Goal: Check status

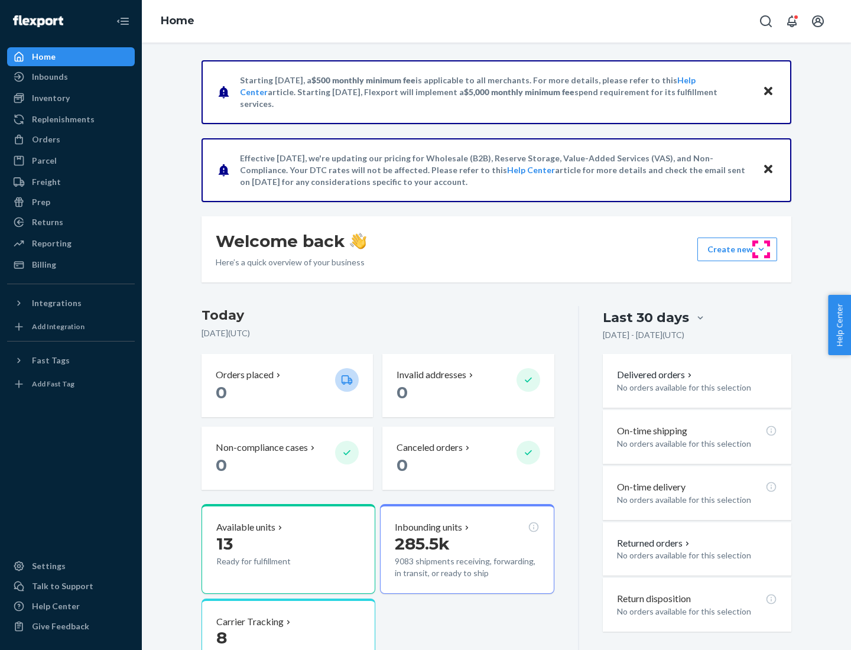
click at [762, 250] on button "Create new Create new inbound Create new order Create new product" at bounding box center [738, 250] width 80 height 24
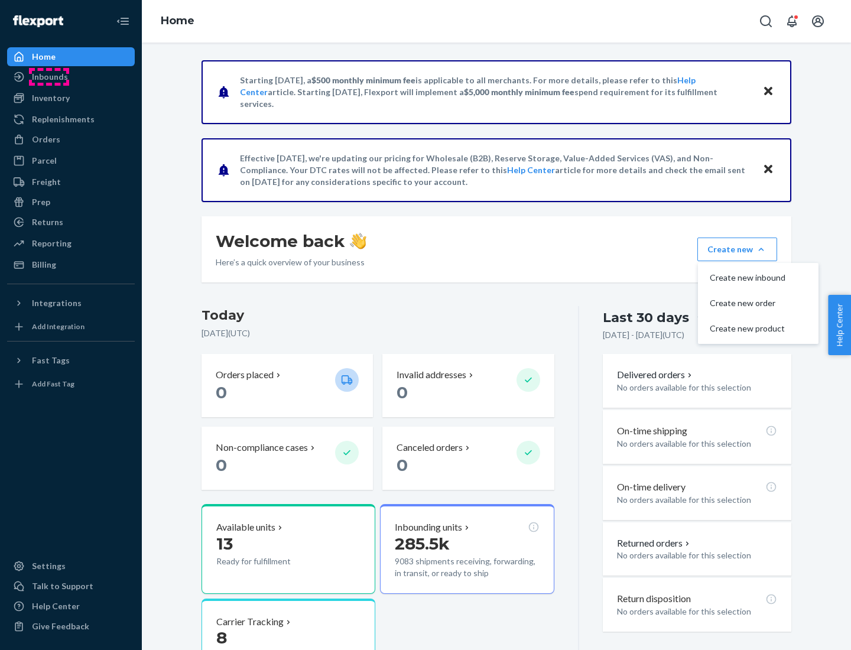
click at [49, 77] on div "Inbounds" at bounding box center [50, 77] width 36 height 12
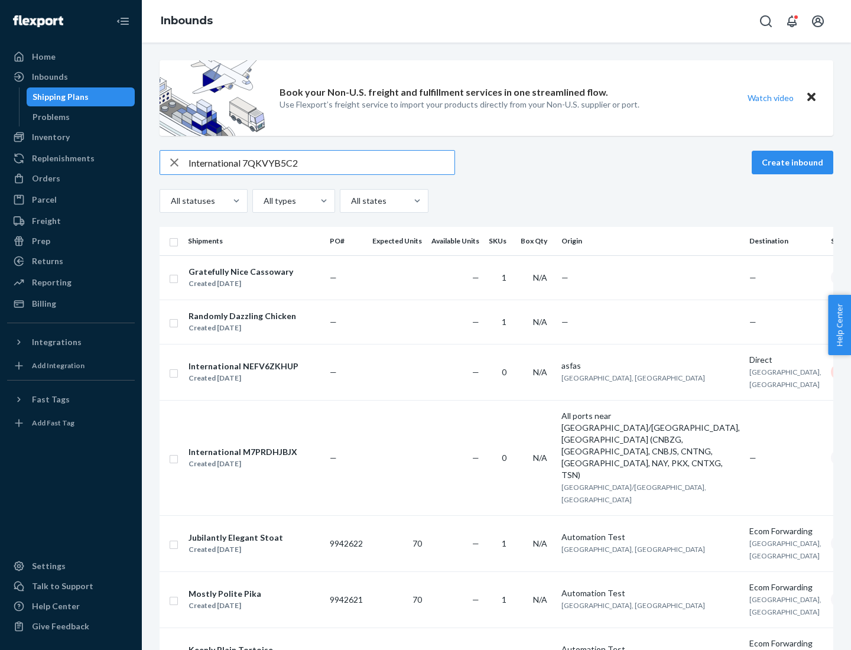
type input "International 7QKVYB5C29"
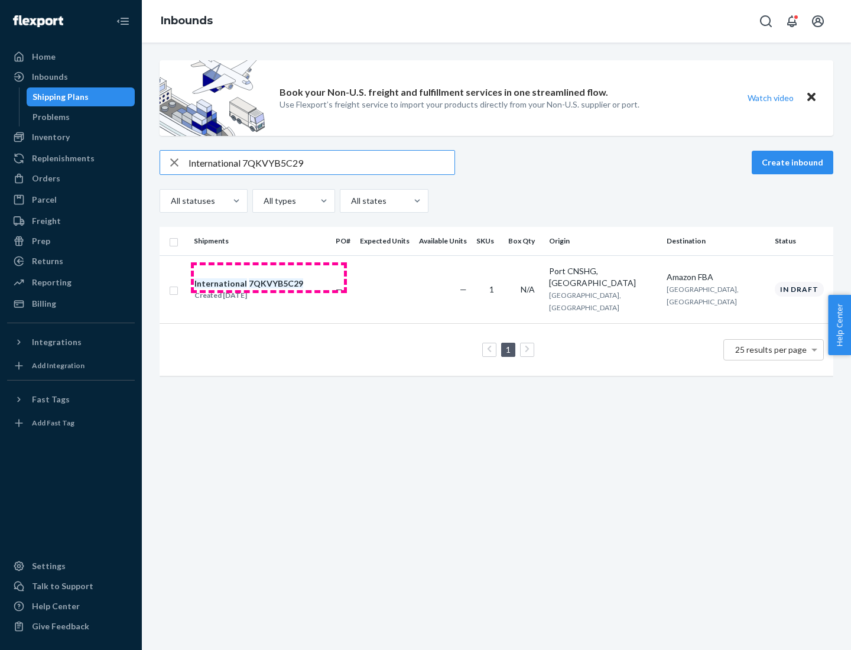
click at [269, 290] on div "Created [DATE]" at bounding box center [249, 296] width 109 height 12
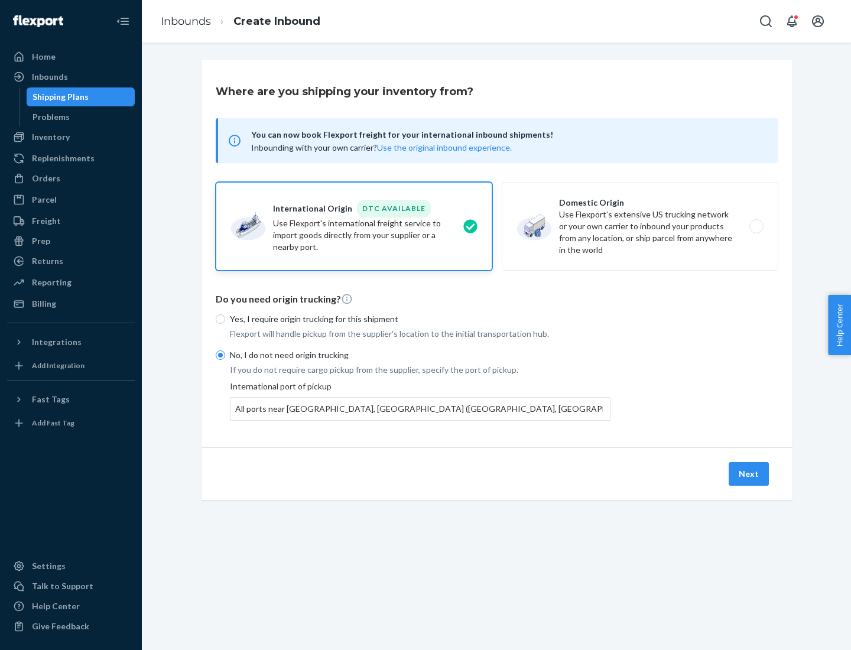
click at [750, 474] on button "Next" at bounding box center [749, 474] width 40 height 24
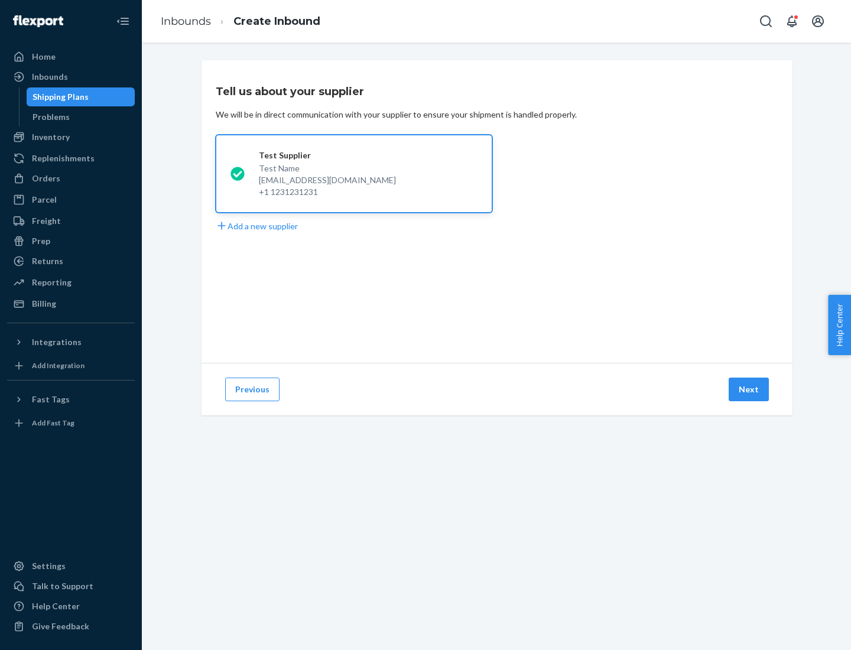
click at [750, 390] on button "Next" at bounding box center [749, 390] width 40 height 24
